Goal: Information Seeking & Learning: Learn about a topic

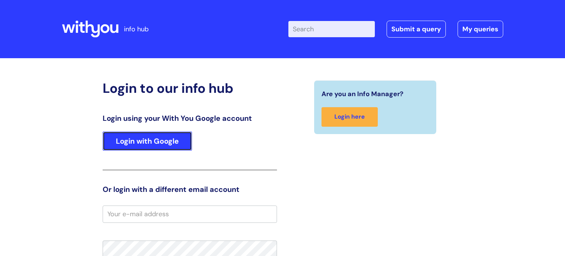
click at [175, 141] on link "Login with Google" at bounding box center [147, 140] width 89 height 19
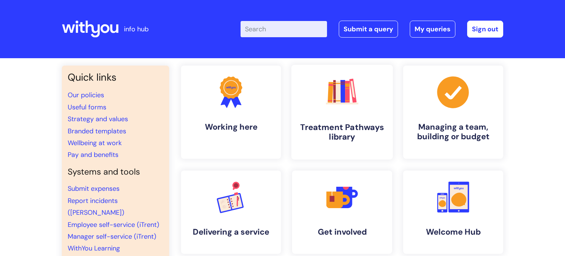
click at [351, 112] on link ".cls-1{fill:#f89b22;}.cls-1,.cls-2,.cls-3,.cls-4,.cls-5,.cls-6,.cls-7{stroke-wi…" at bounding box center [341, 112] width 101 height 94
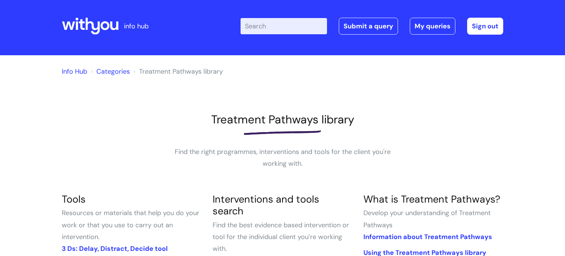
scroll to position [4, 0]
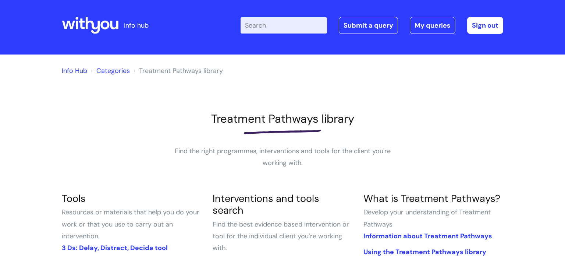
click at [278, 22] on input "Enter your search term here..." at bounding box center [283, 25] width 86 height 16
type input "jounrey"
click button "Search" at bounding box center [0, 0] width 0 height 0
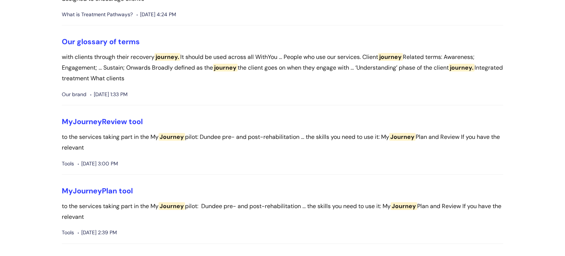
scroll to position [504, 0]
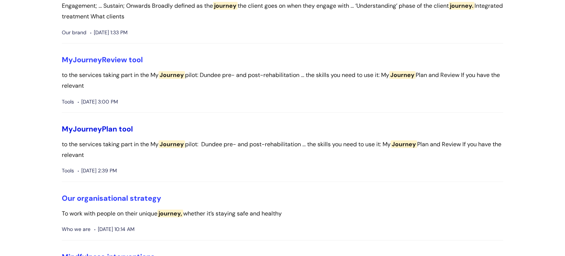
click at [102, 130] on span "Journey" at bounding box center [87, 129] width 29 height 10
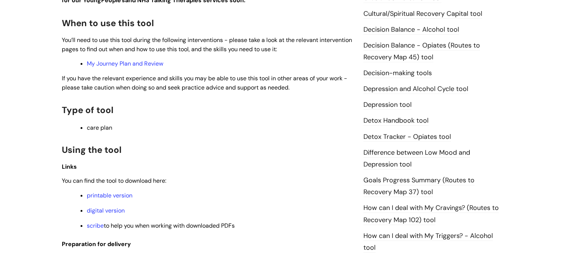
scroll to position [357, 0]
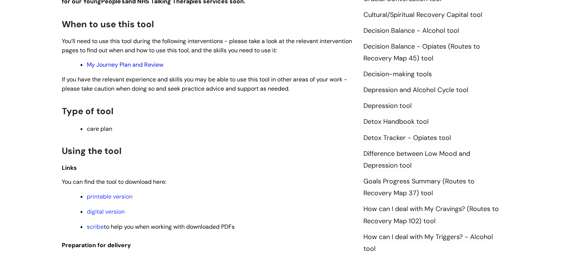
click at [144, 63] on link "My Journey Plan and Review" at bounding box center [125, 65] width 76 height 8
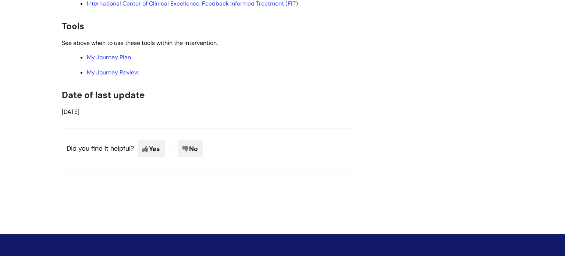
scroll to position [1634, 0]
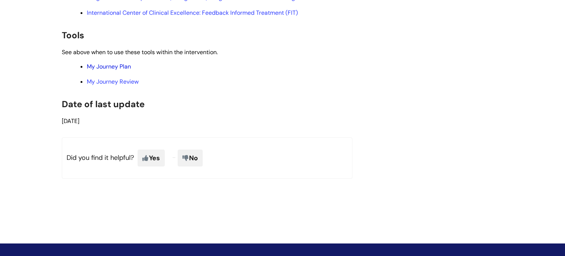
click at [125, 70] on link "My Journey Plan" at bounding box center [109, 67] width 44 height 8
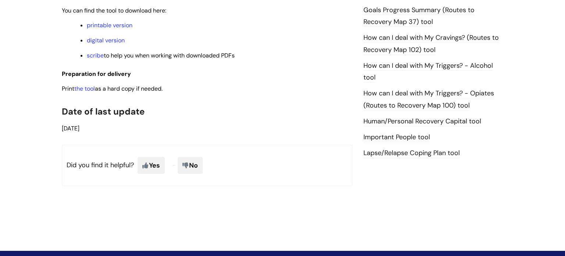
scroll to position [504, 0]
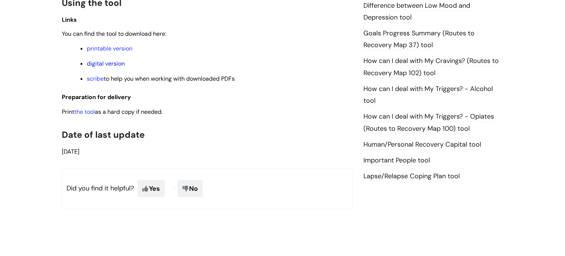
click at [109, 65] on link "digital version" at bounding box center [106, 64] width 38 height 8
